Goal: Navigation & Orientation: Find specific page/section

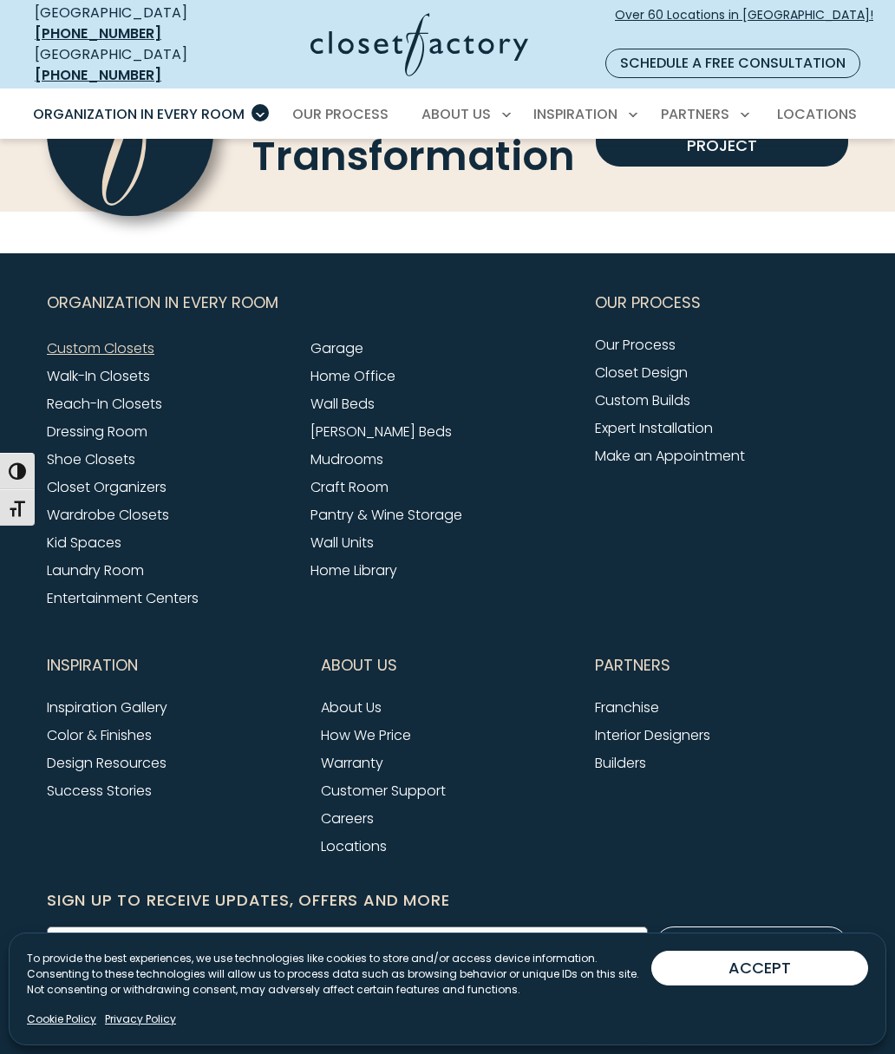
scroll to position [5272, 0]
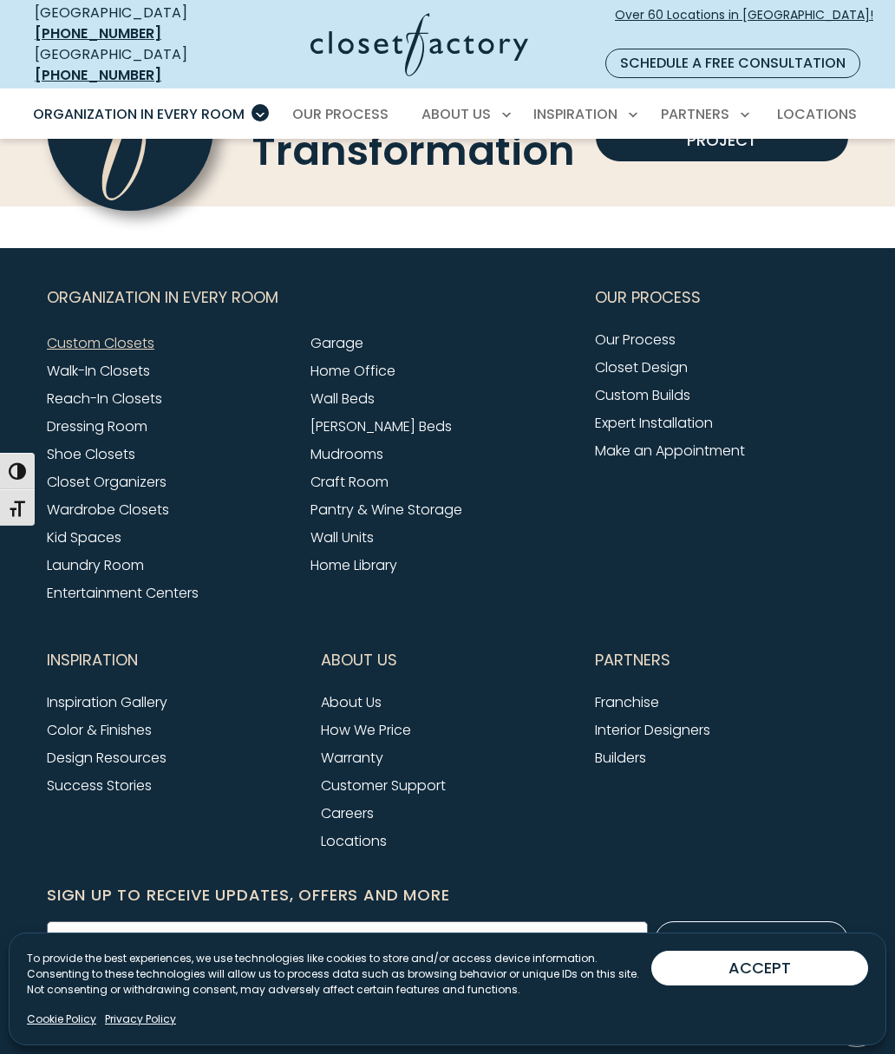
click at [343, 444] on link "Mudrooms" at bounding box center [347, 454] width 73 height 20
click at [113, 555] on link "Laundry Room" at bounding box center [95, 565] width 97 height 20
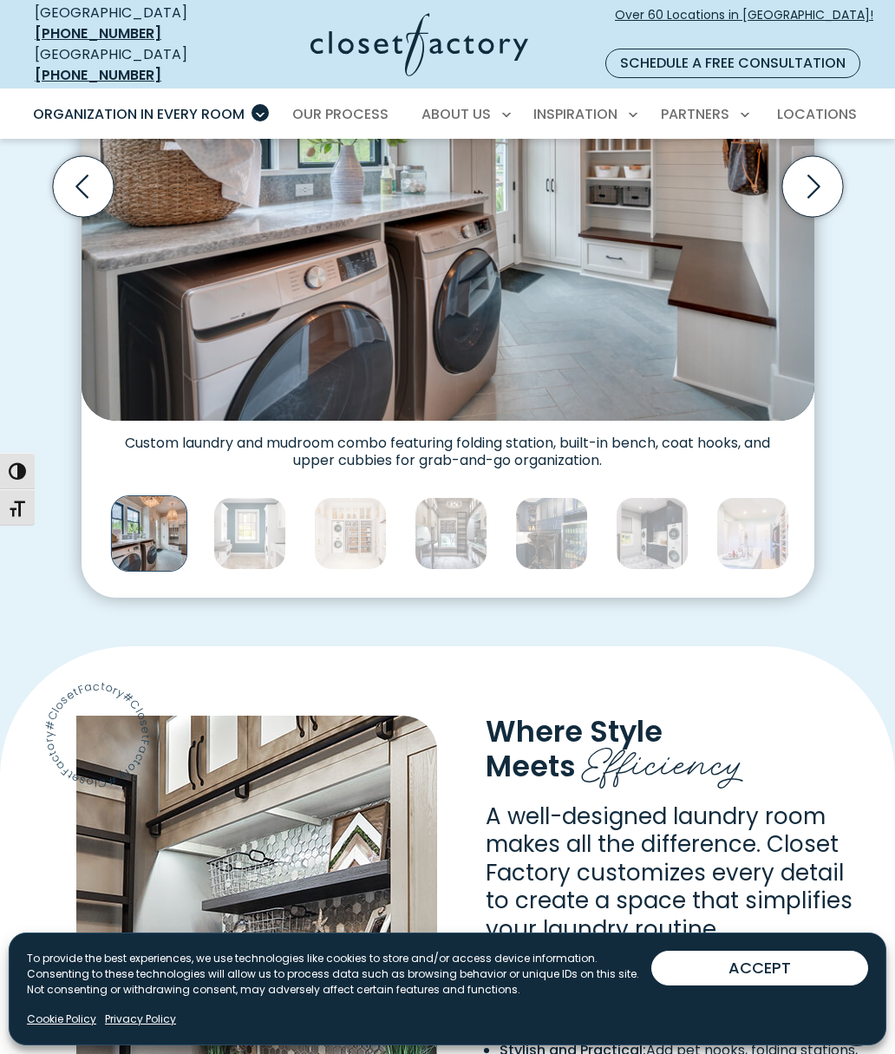
scroll to position [651, 0]
